Goal: Complete application form

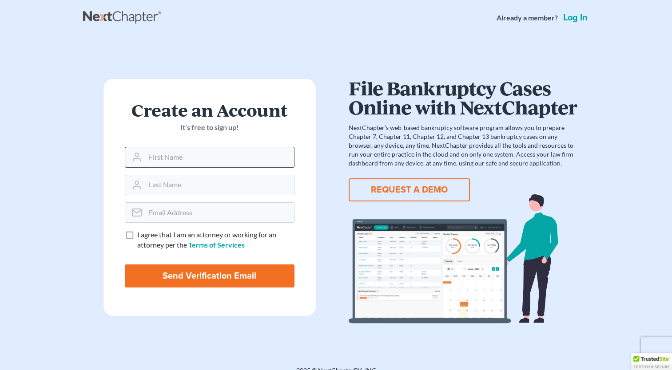
click at [215, 148] on input "text" at bounding box center [219, 157] width 149 height 20
type input "[PERSON_NAME]"
type input "[PERSON_NAME][EMAIL_ADDRESS][PERSON_NAME][DOMAIN_NAME]"
click at [137, 239] on label "I agree that I am an attorney or working for an attorney per the Terms of Servi…" at bounding box center [215, 240] width 157 height 20
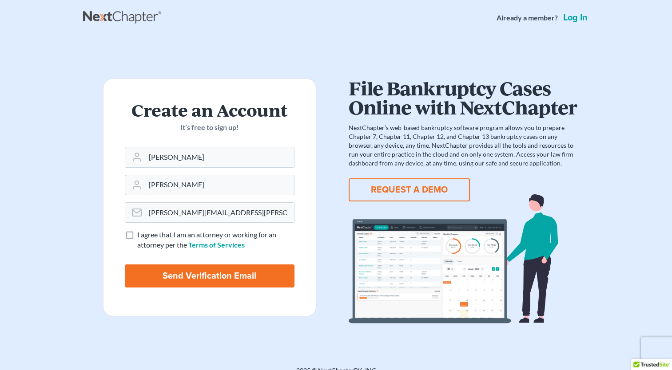
click at [141, 236] on input "I agree that I am an attorney or working for an attorney per the Terms of Servi…" at bounding box center [144, 233] width 6 height 6
checkbox input "true"
click at [186, 268] on input "Send Verification Email" at bounding box center [210, 276] width 170 height 23
type input "Thinking..."
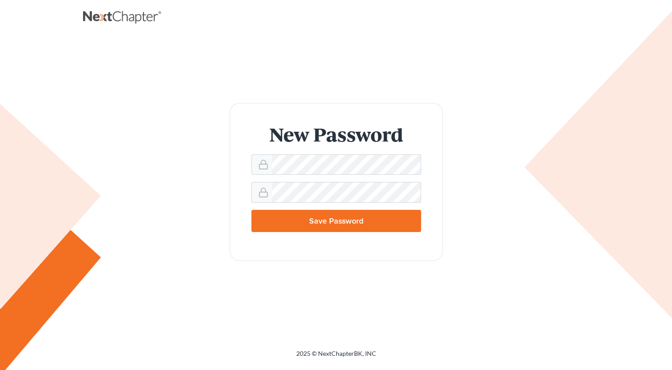
click at [333, 204] on form "New Password Save Password" at bounding box center [335, 182] width 213 height 158
click at [389, 225] on input "Save Password" at bounding box center [336, 221] width 170 height 22
type input "Thinking..."
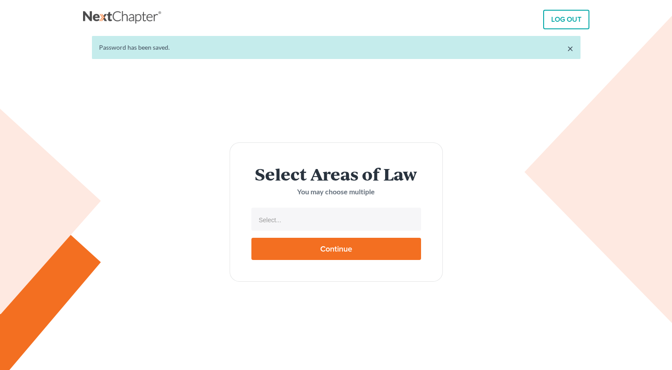
select select
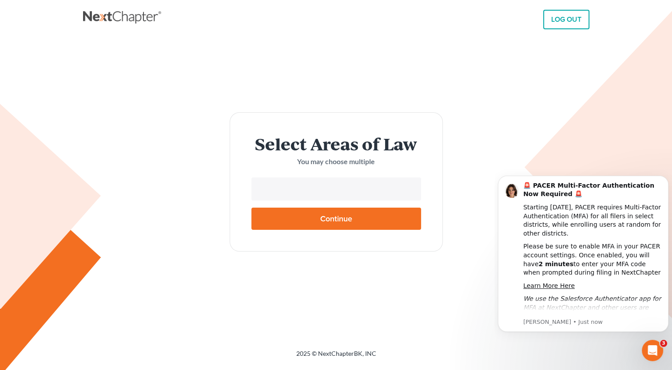
click at [379, 196] on input "text" at bounding box center [335, 189] width 157 height 13
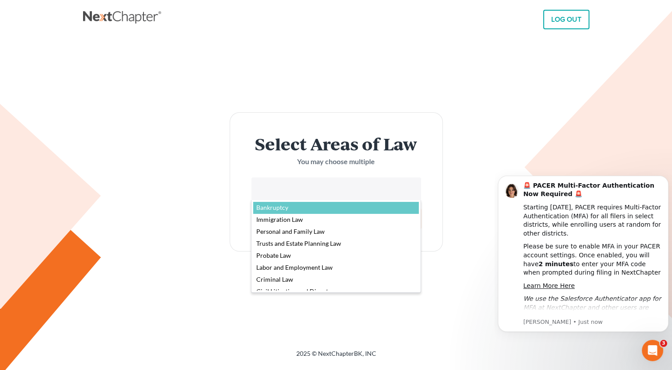
select select "4556"
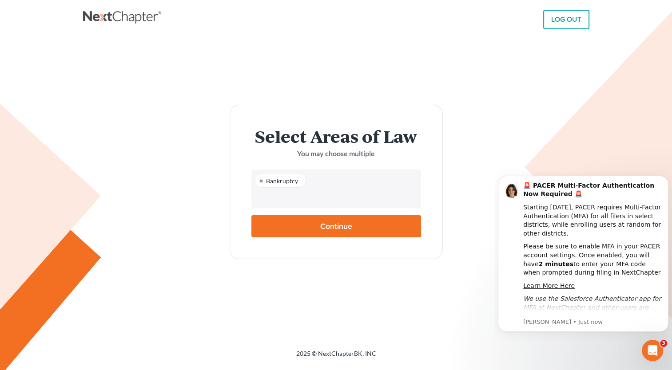
click at [364, 222] on input "Continue" at bounding box center [336, 226] width 170 height 22
type input "Thinking..."
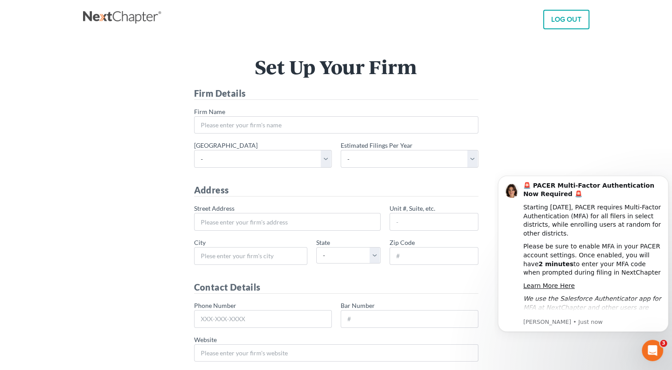
click at [553, 18] on link "LOG OUT" at bounding box center [566, 20] width 46 height 20
